Goal: Obtain resource: Obtain resource

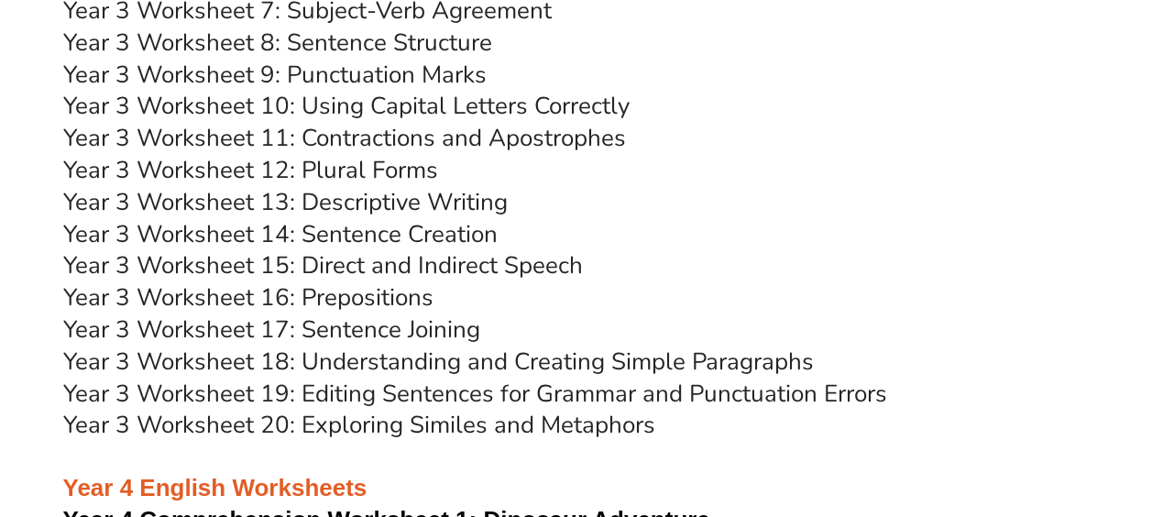
scroll to position [6797, 0]
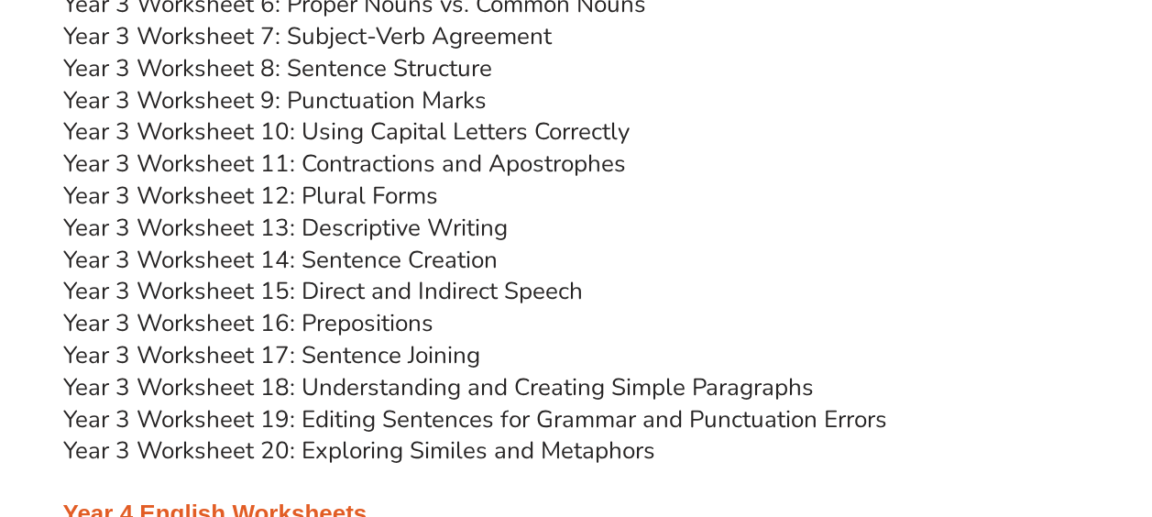
click at [341, 385] on link "Year 3 Worksheet 18: Understanding and Creating Simple Paragraphs" at bounding box center [438, 387] width 751 height 32
click at [280, 323] on link "Year 3 Worksheet 16: Prepositions" at bounding box center [248, 323] width 370 height 32
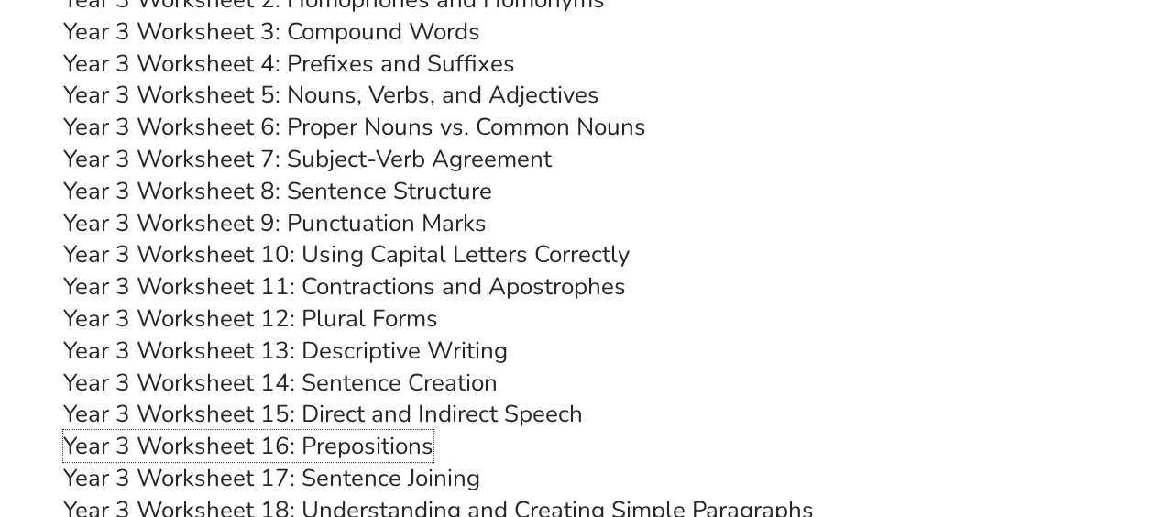
scroll to position [6638, 0]
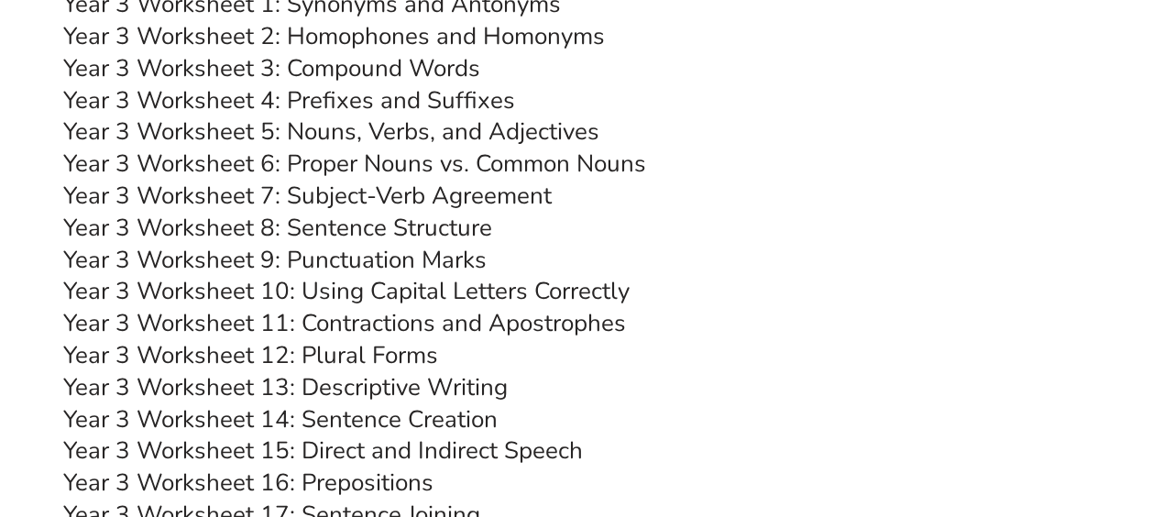
click at [363, 96] on link "Year 3 Worksheet 4: Prefixes and Suffixes" at bounding box center [289, 100] width 452 height 32
click at [375, 353] on link "Year 3 Worksheet 12: Plural Forms" at bounding box center [250, 355] width 375 height 32
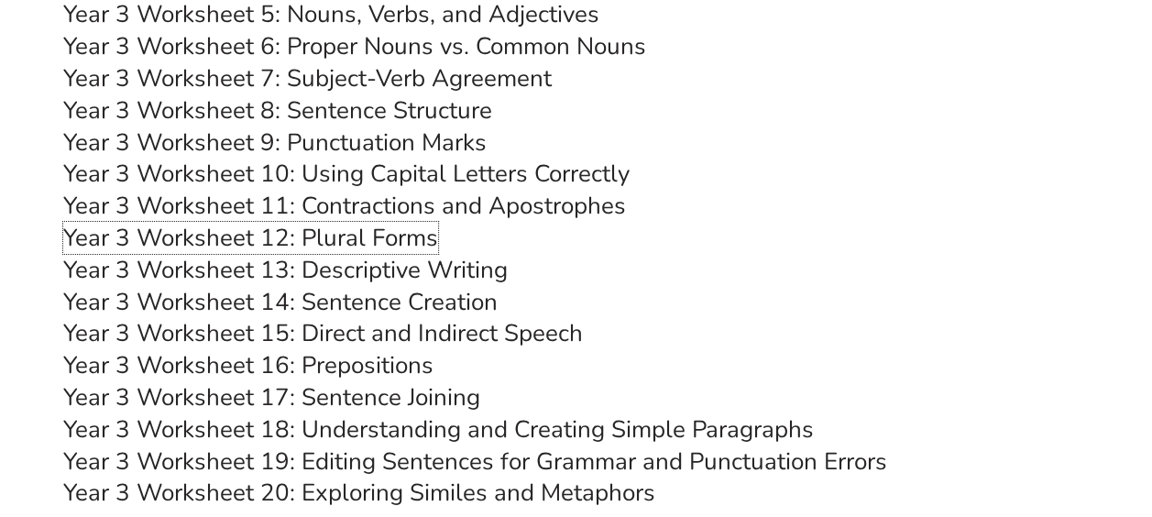
scroll to position [7018, 0]
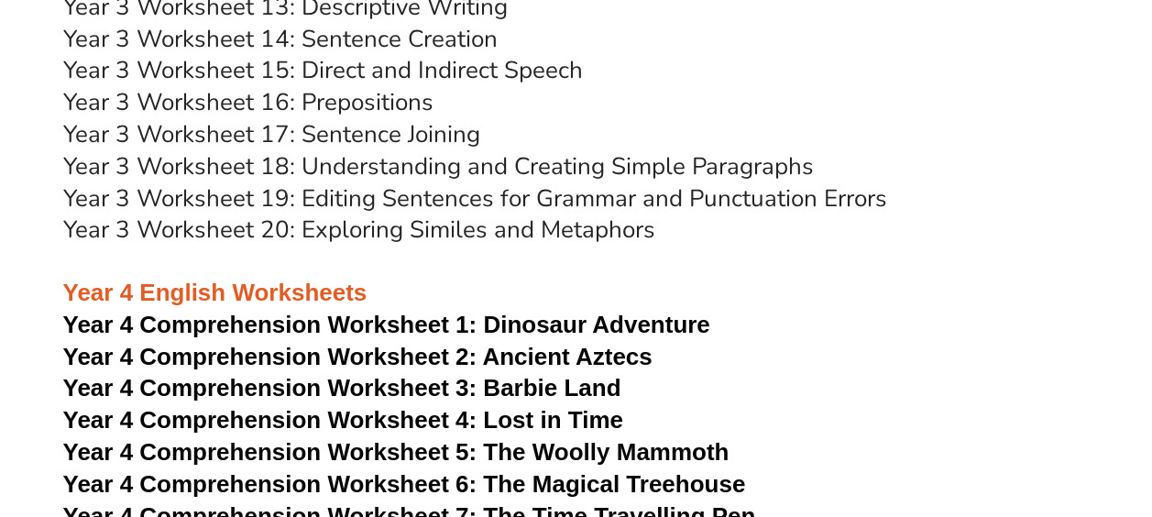
click at [414, 137] on link "Year 3 Worksheet 17: Sentence Joining" at bounding box center [271, 134] width 417 height 32
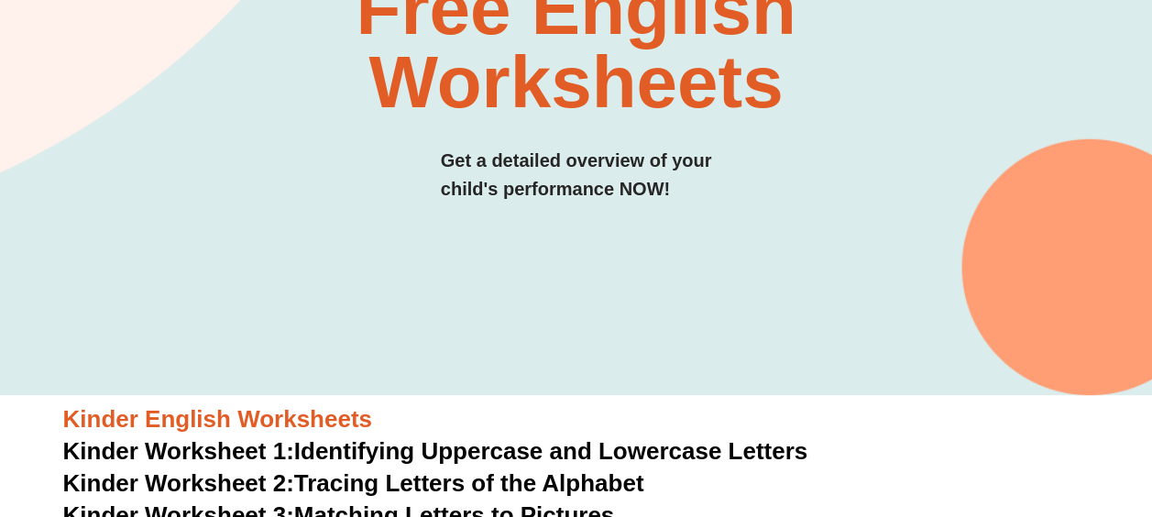
scroll to position [0, 0]
